Goal: Information Seeking & Learning: Learn about a topic

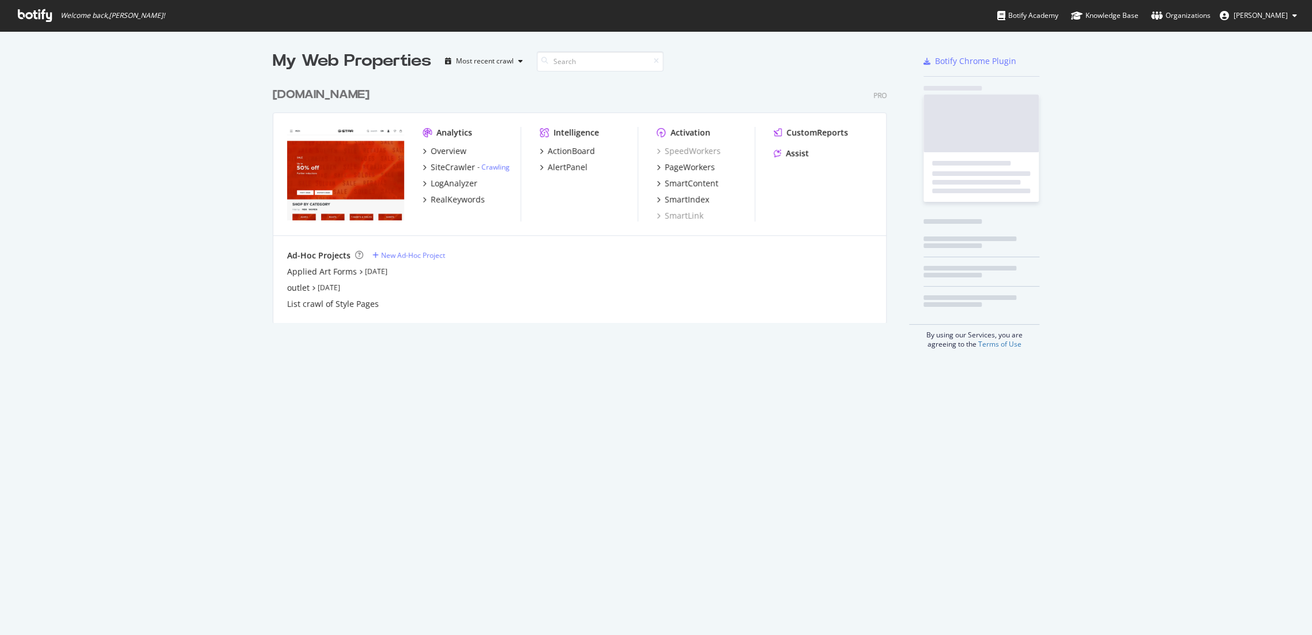
scroll to position [625, 1292]
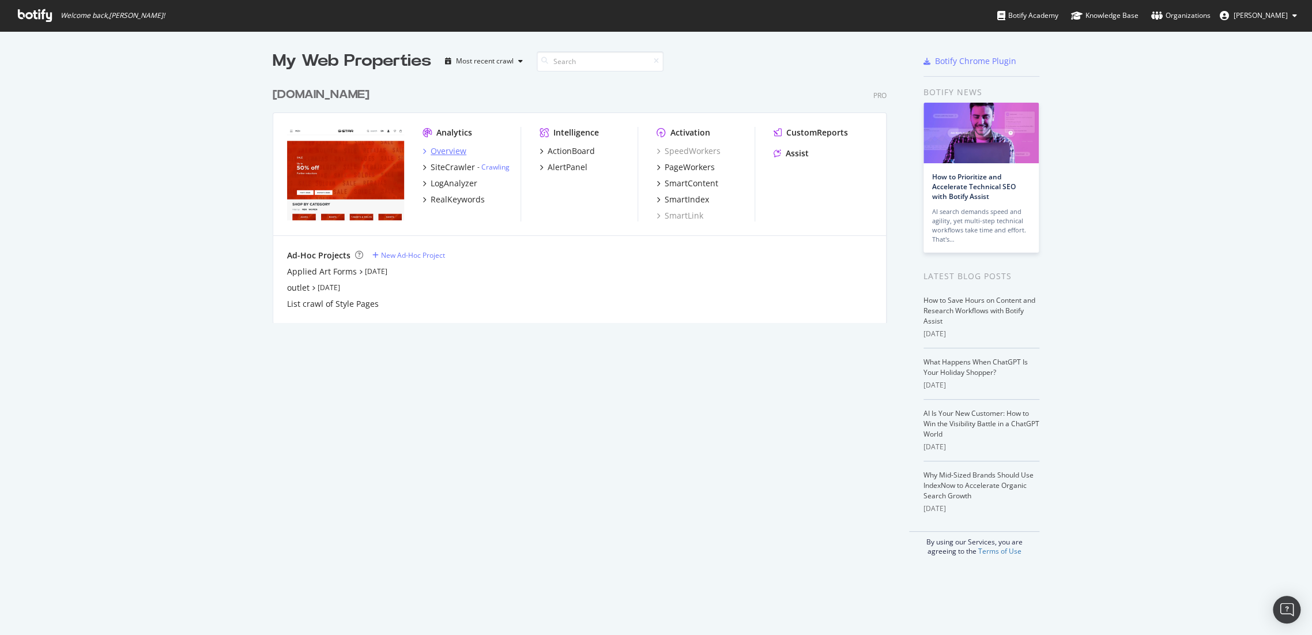
click at [443, 148] on div "Overview" at bounding box center [449, 151] width 36 height 12
